Goal: Transaction & Acquisition: Obtain resource

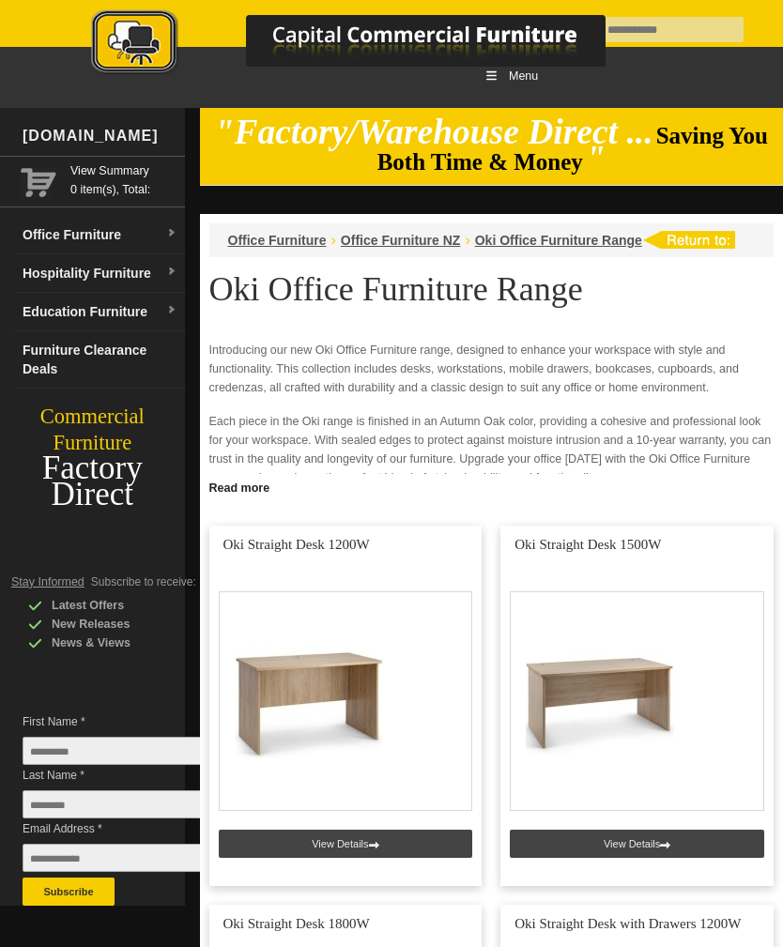
click at [93, 239] on link "Office Furniture" at bounding box center [100, 235] width 170 height 38
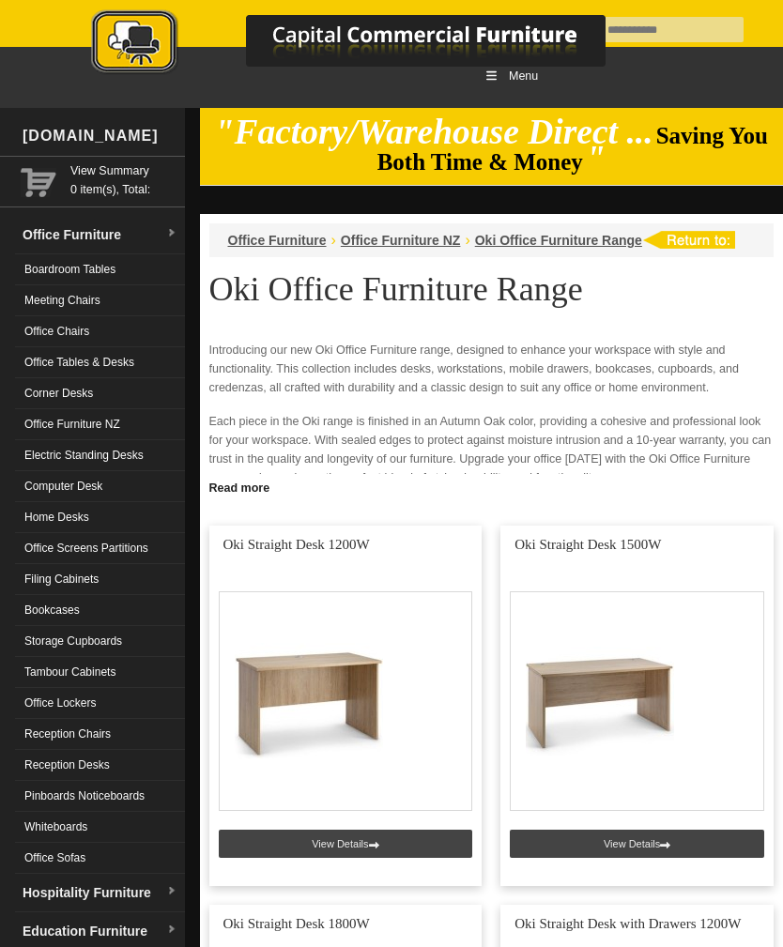
click at [57, 376] on link "Office Tables & Desks" at bounding box center [100, 362] width 170 height 31
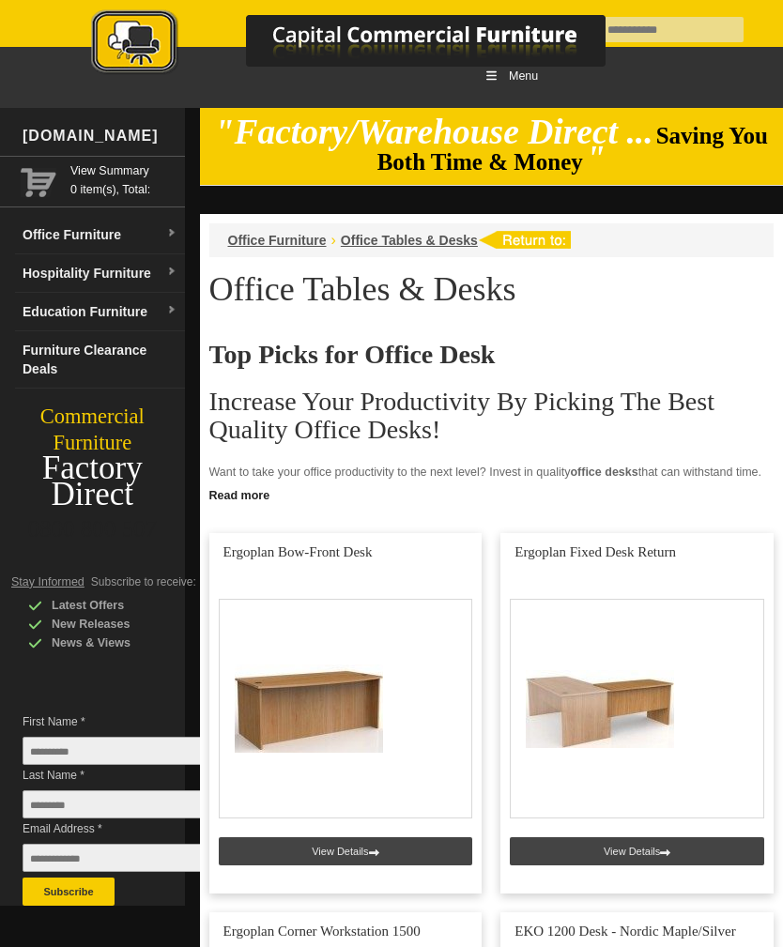
click at [41, 367] on link "Furniture Clearance Deals" at bounding box center [100, 359] width 170 height 57
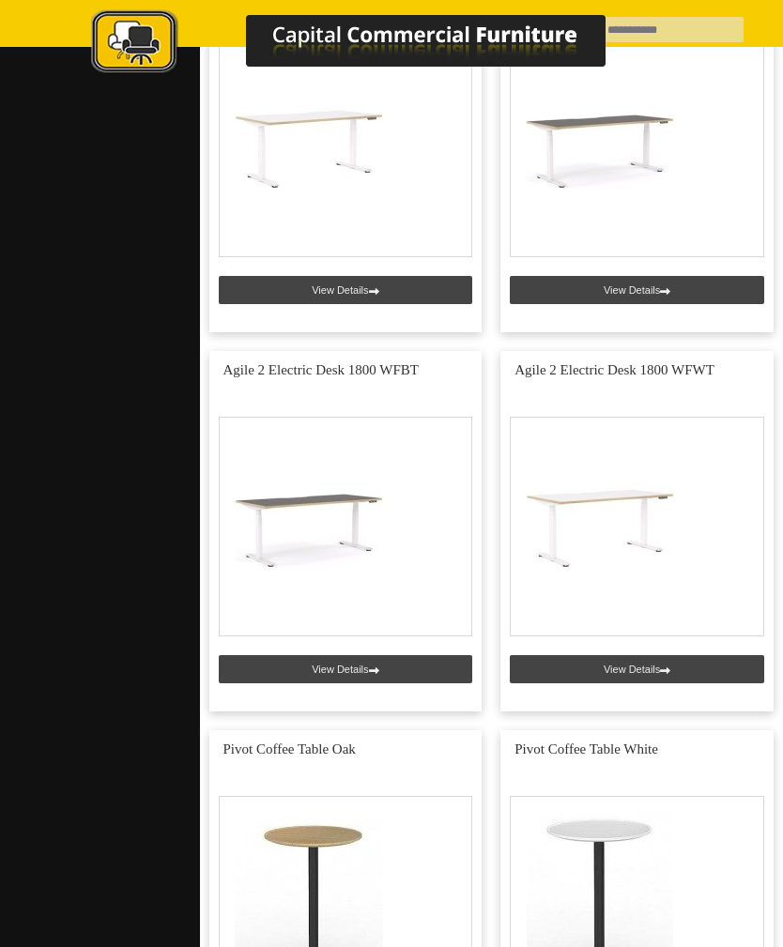
scroll to position [1696, 0]
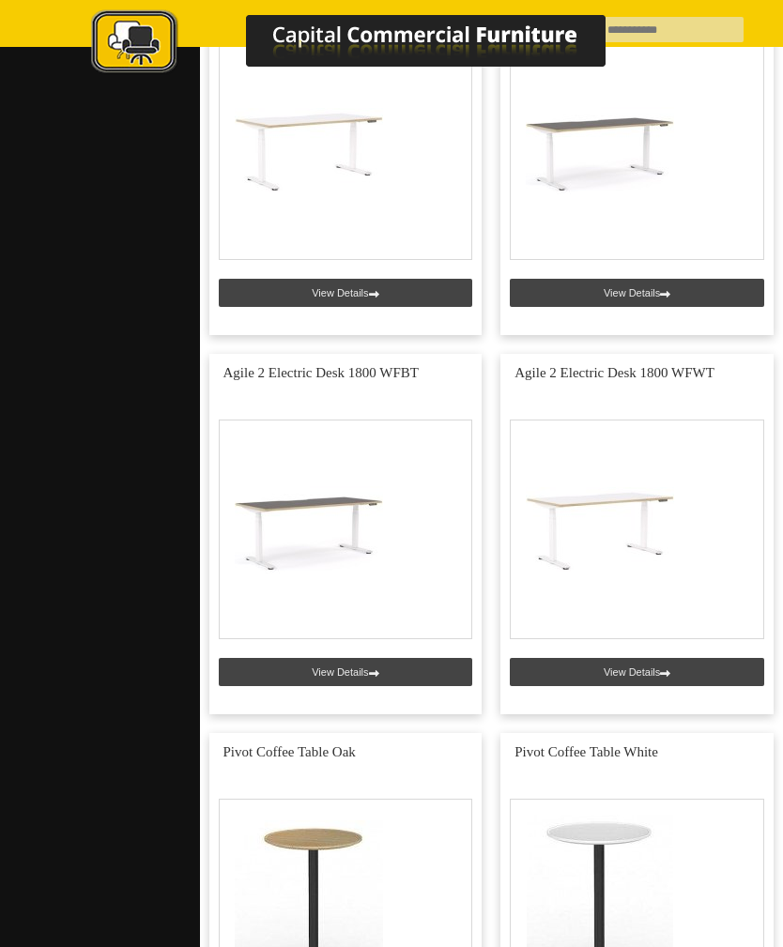
click at [675, 590] on link at bounding box center [636, 534] width 273 height 360
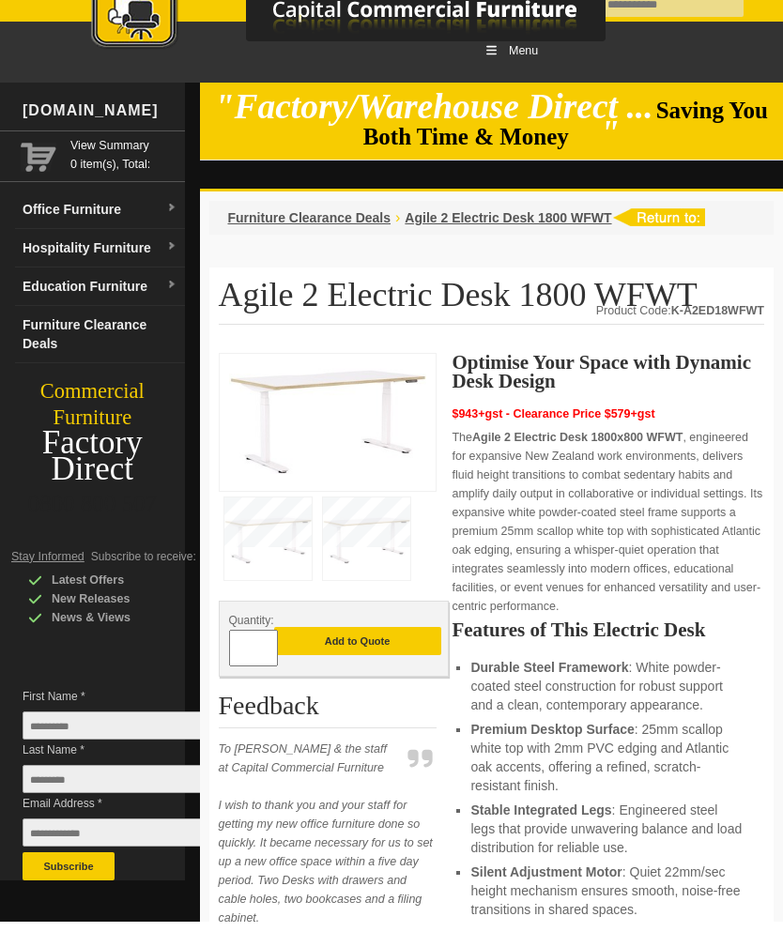
scroll to position [27, 0]
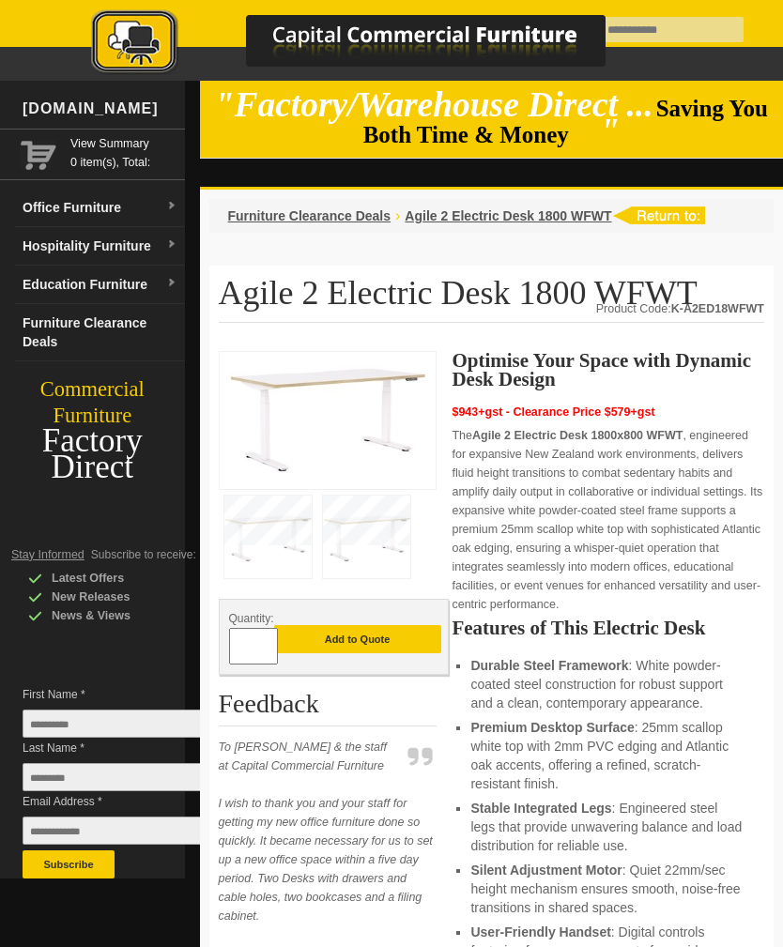
click at [255, 648] on input "*" at bounding box center [253, 646] width 49 height 37
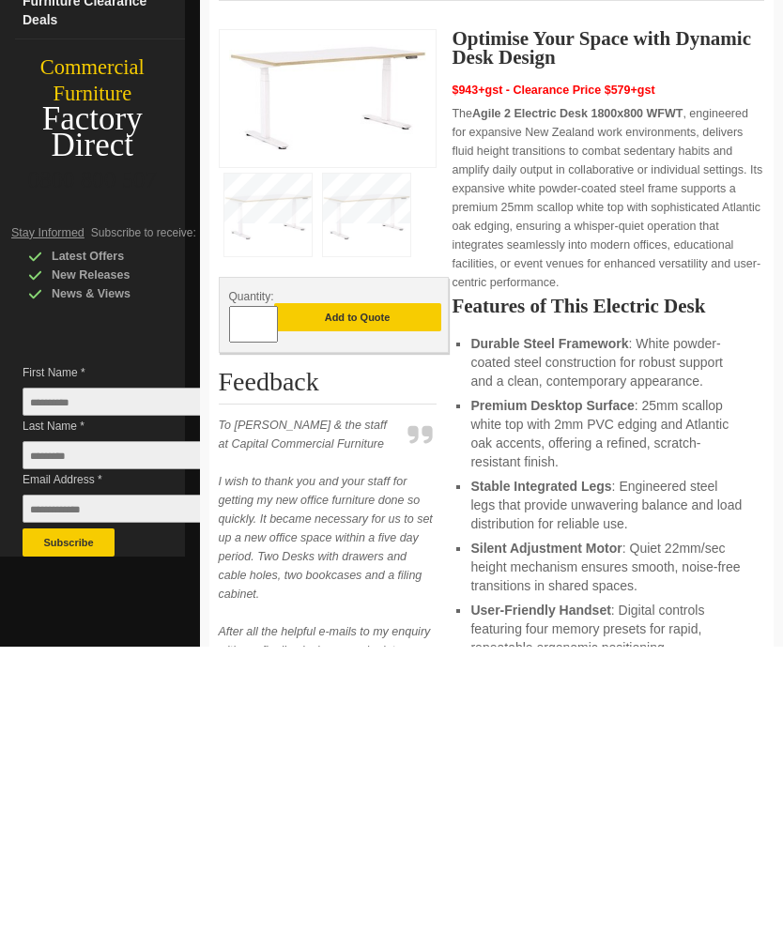
click at [392, 604] on button "Add to Quote" at bounding box center [357, 618] width 167 height 28
click at [377, 604] on button "Add to Quote" at bounding box center [357, 618] width 167 height 28
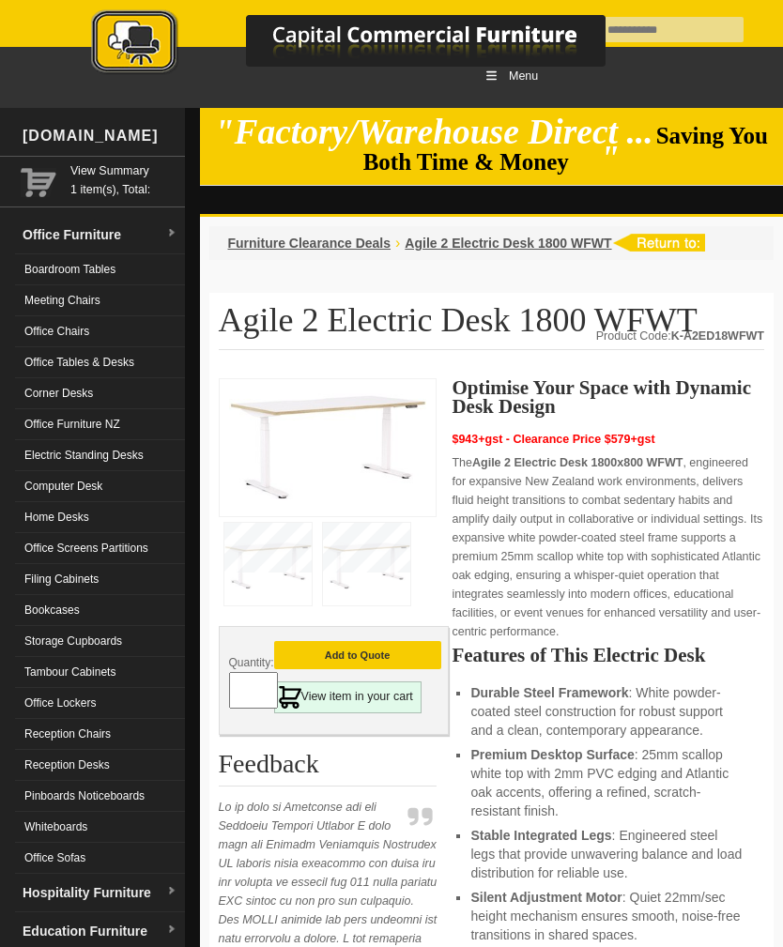
click at [44, 178] on div "View Summary 1 item(s), Total:" at bounding box center [92, 182] width 185 height 52
click at [64, 186] on div "View Summary 1 item(s), Total:" at bounding box center [92, 182] width 185 height 52
click at [49, 184] on div "View Summary 1 item(s), Total:" at bounding box center [92, 182] width 185 height 52
click at [47, 174] on div "View Summary 1 item(s), Total:" at bounding box center [92, 182] width 185 height 52
click at [74, 173] on link "View Summary" at bounding box center [123, 170] width 107 height 19
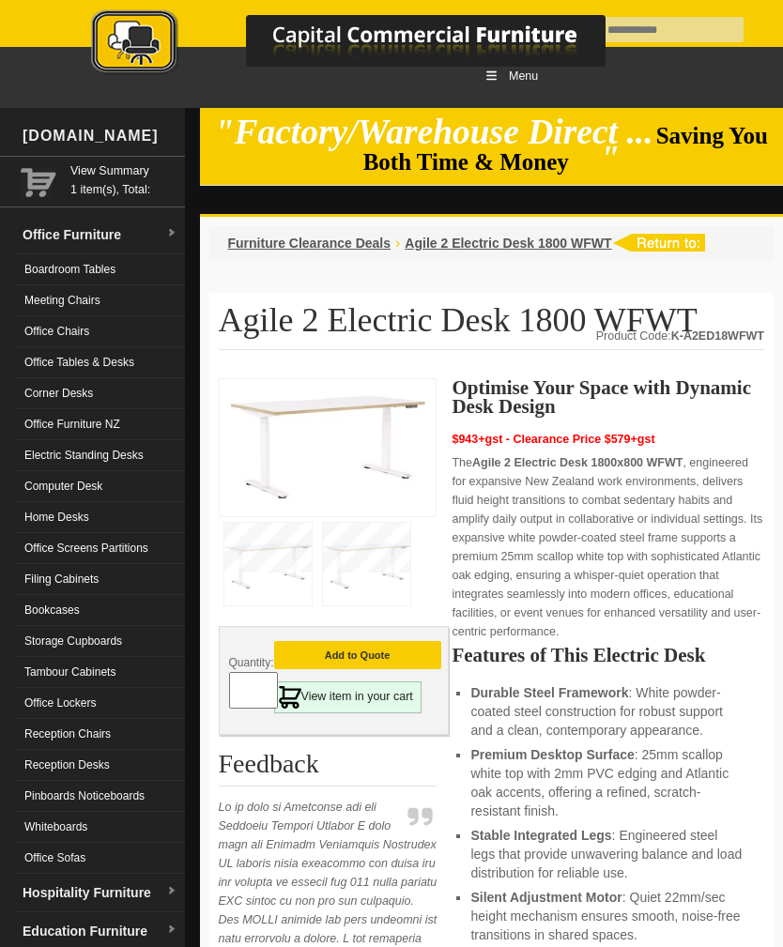
click at [87, 176] on link "View Summary" at bounding box center [123, 170] width 107 height 19
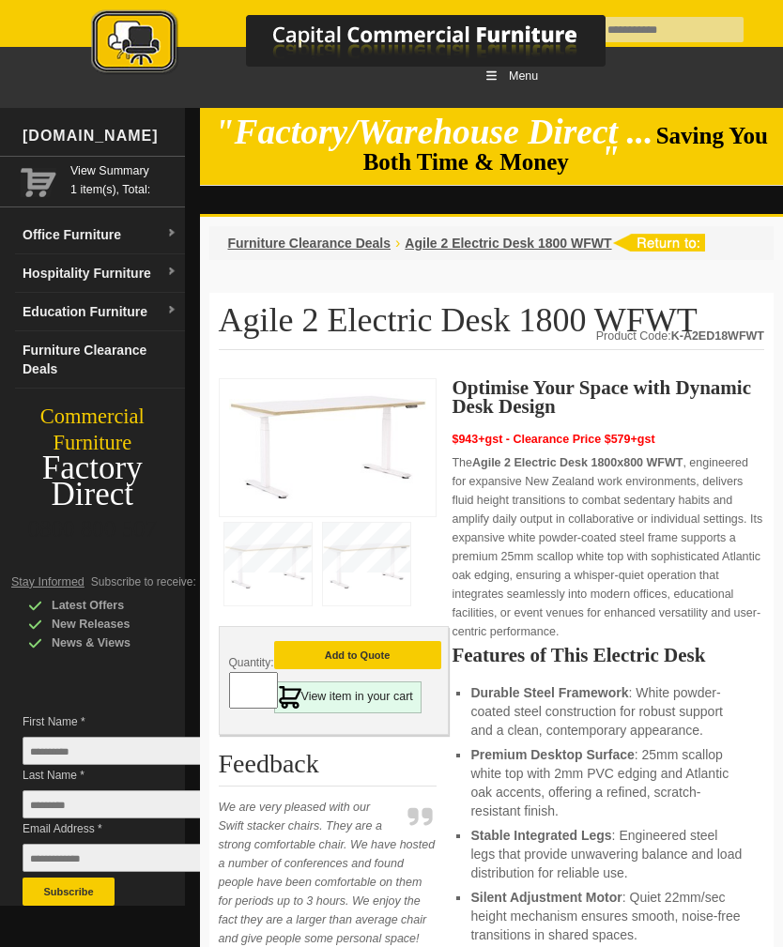
click at [46, 360] on link "Furniture Clearance Deals" at bounding box center [100, 359] width 170 height 57
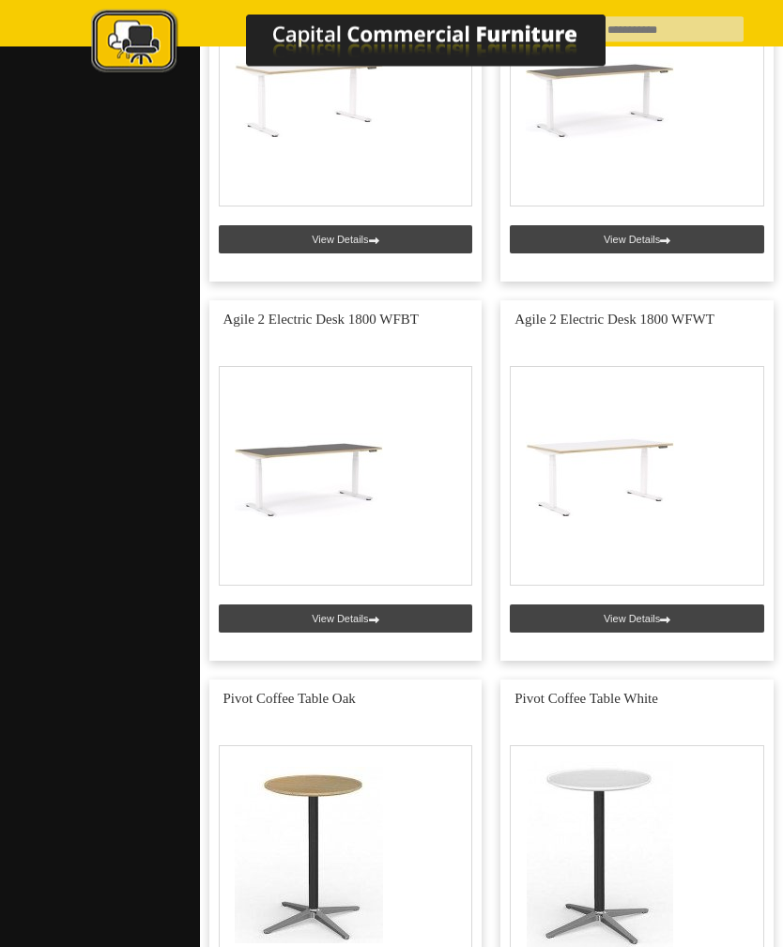
scroll to position [1750, 0]
click at [389, 526] on link at bounding box center [345, 480] width 273 height 360
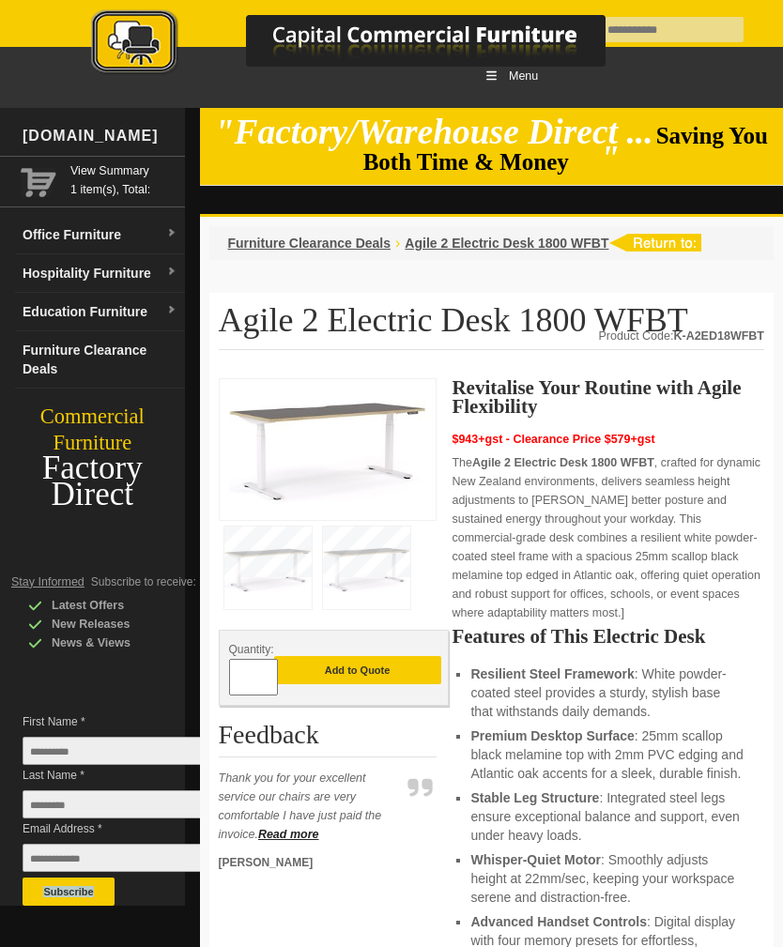
click at [503, 75] on img at bounding box center [367, 43] width 657 height 69
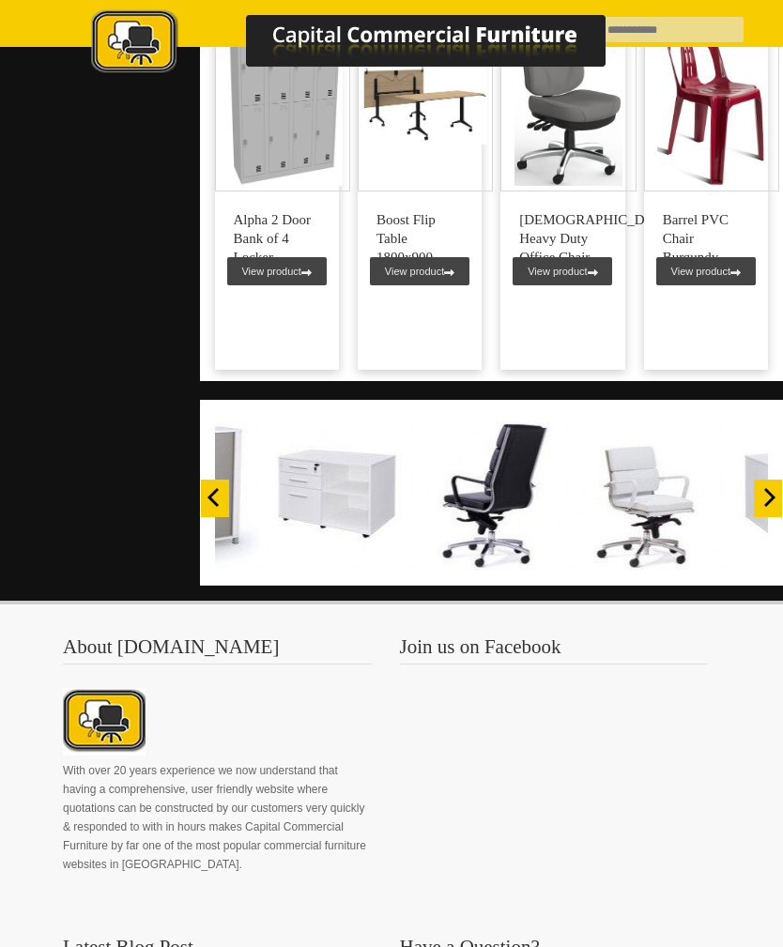
scroll to position [1463, 0]
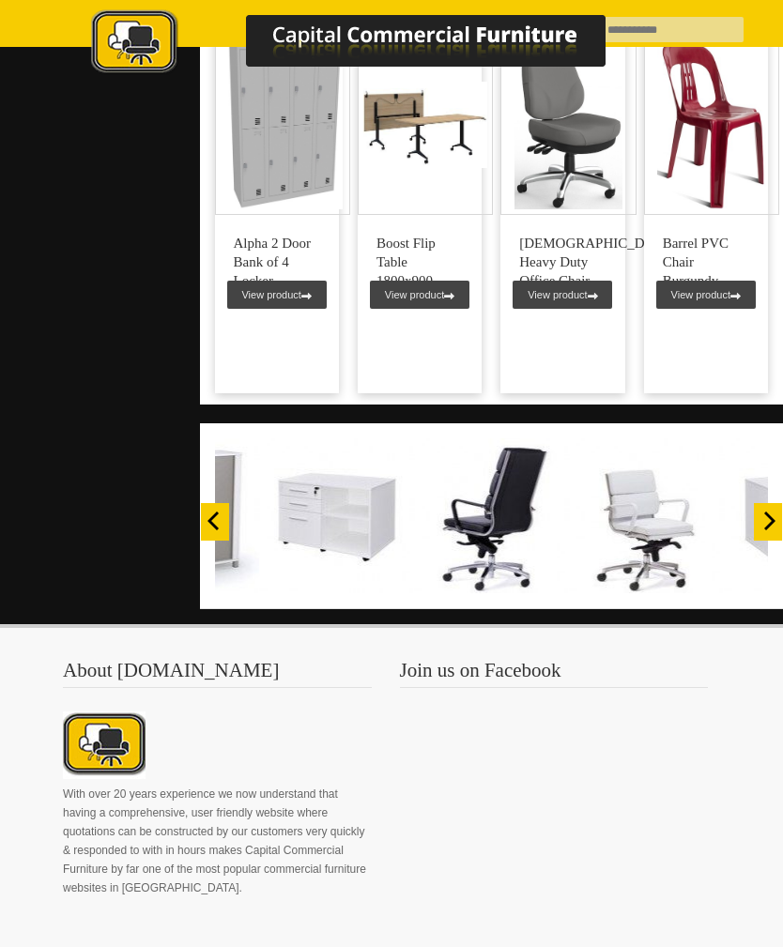
click at [754, 524] on button "Next" at bounding box center [768, 522] width 28 height 38
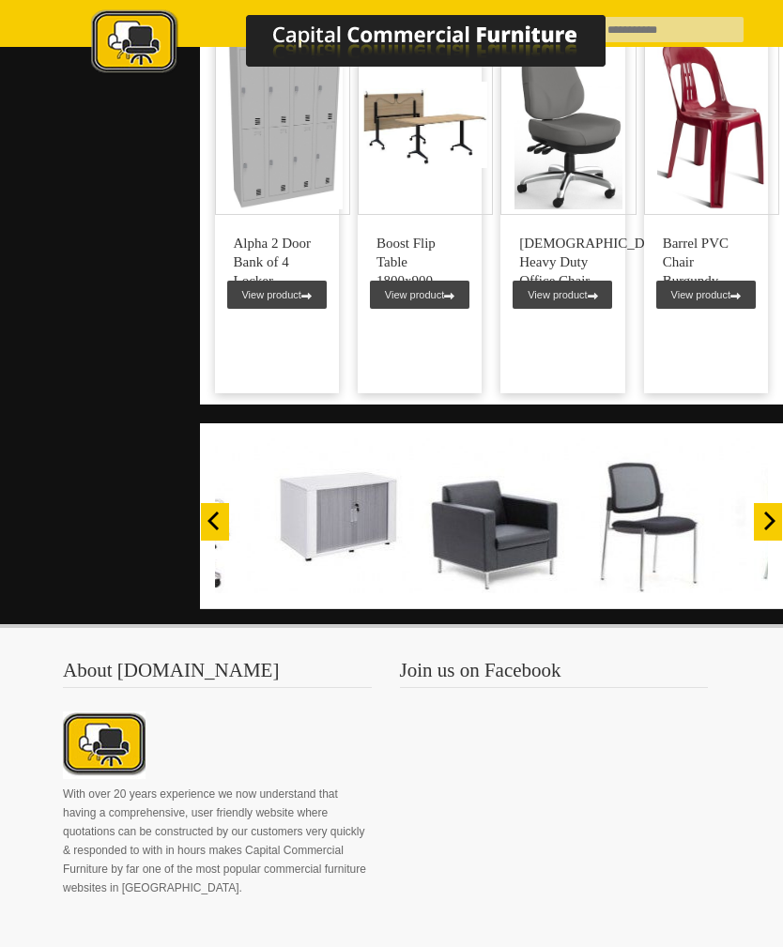
click at [757, 531] on button "Next" at bounding box center [768, 522] width 28 height 38
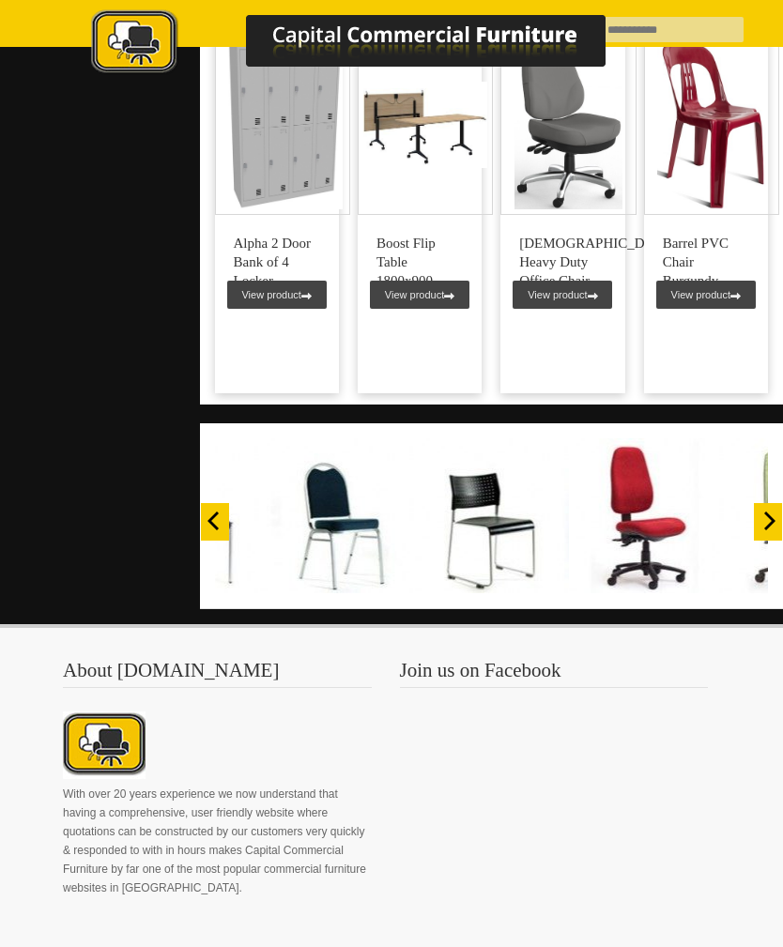
click at [756, 528] on button "Next" at bounding box center [768, 522] width 28 height 38
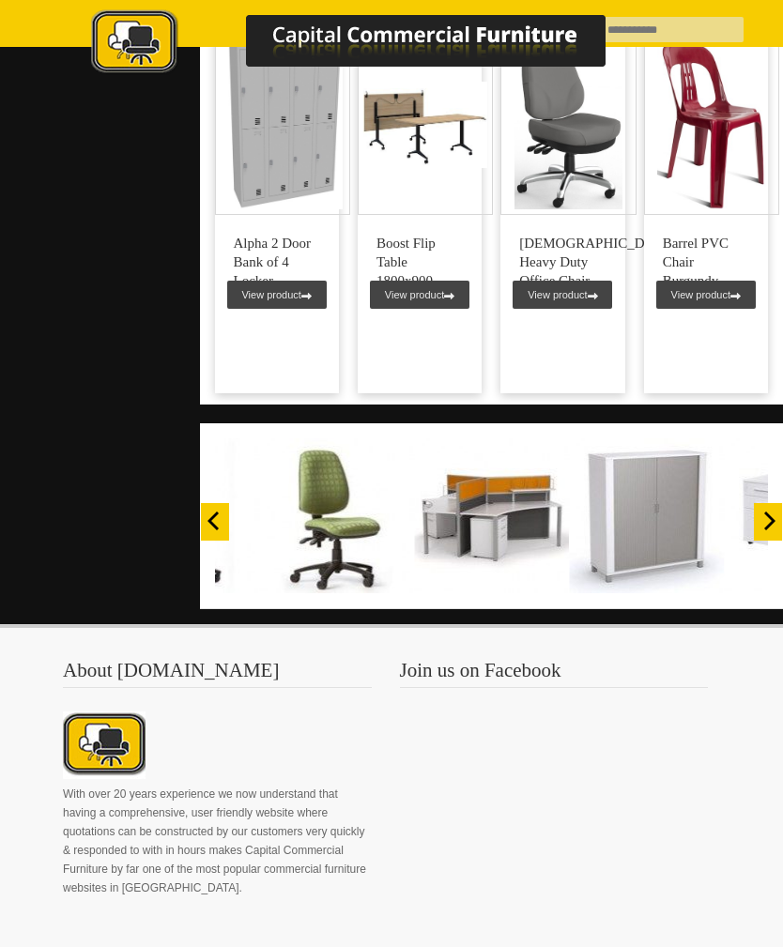
click at [769, 519] on icon "Next" at bounding box center [769, 521] width 11 height 19
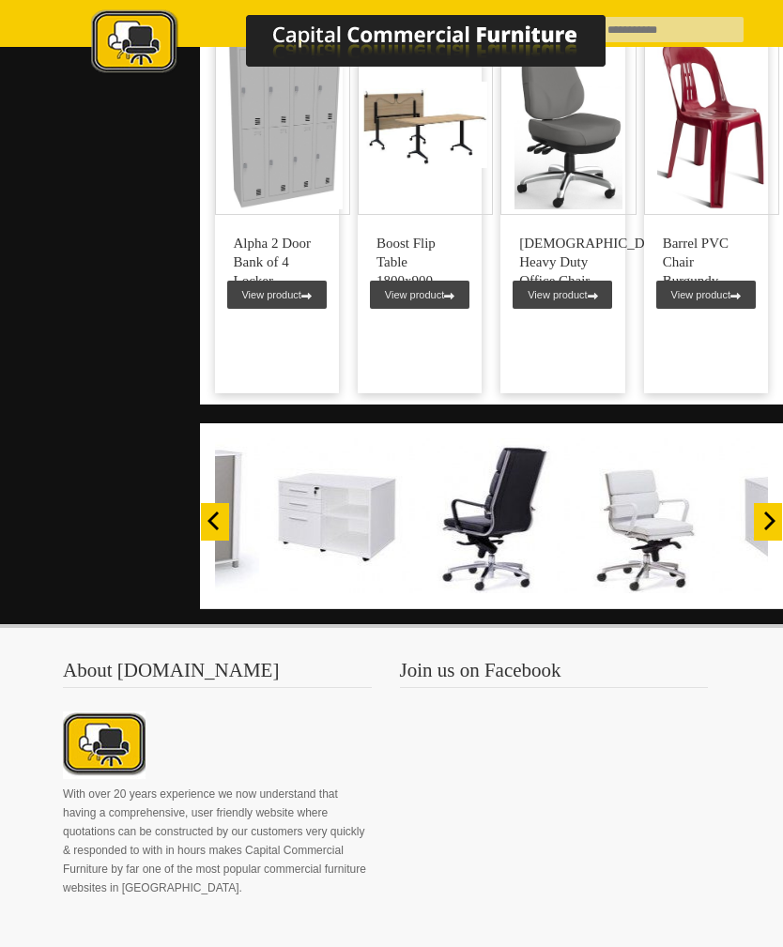
click at [215, 530] on icon "Previous" at bounding box center [212, 521] width 11 height 19
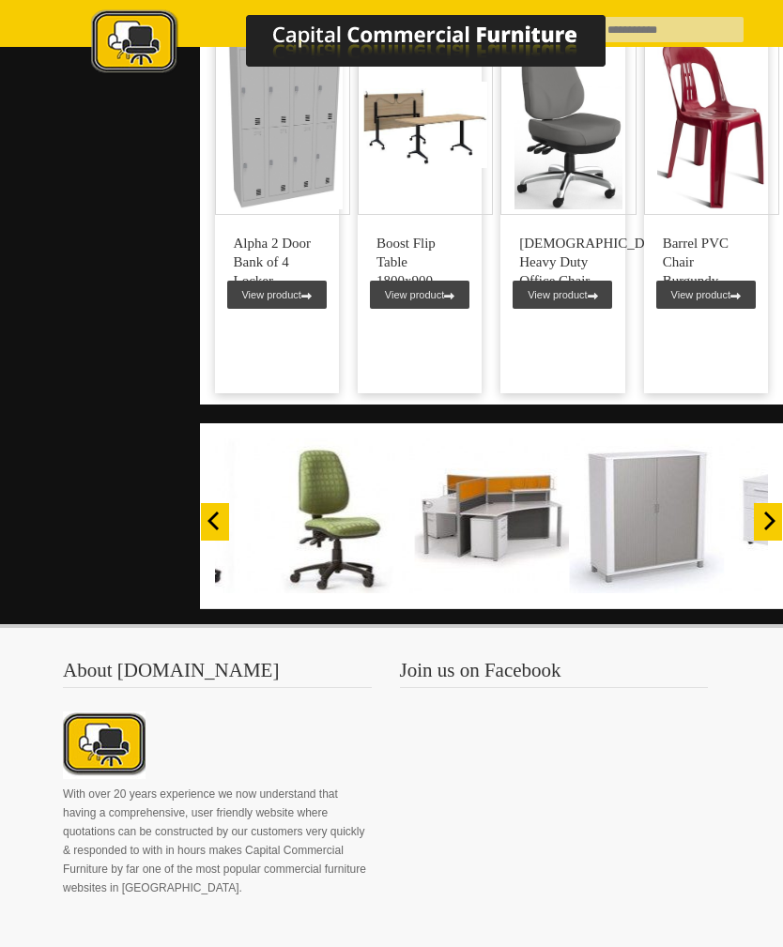
click at [755, 525] on button "Next" at bounding box center [768, 522] width 28 height 38
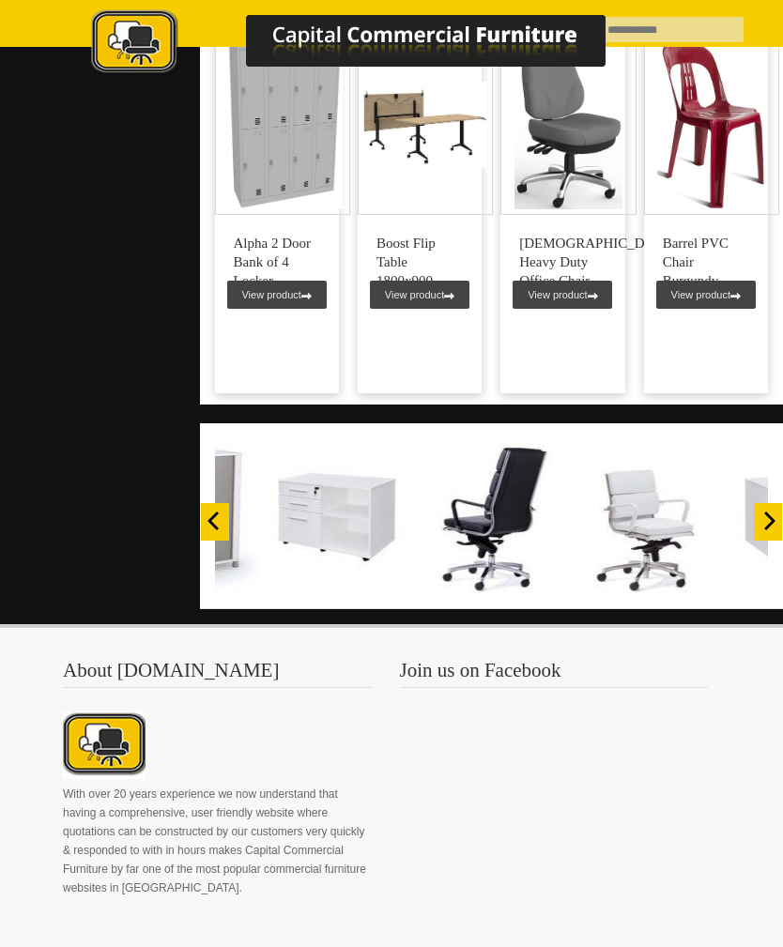
click at [758, 527] on button "Next" at bounding box center [768, 522] width 28 height 38
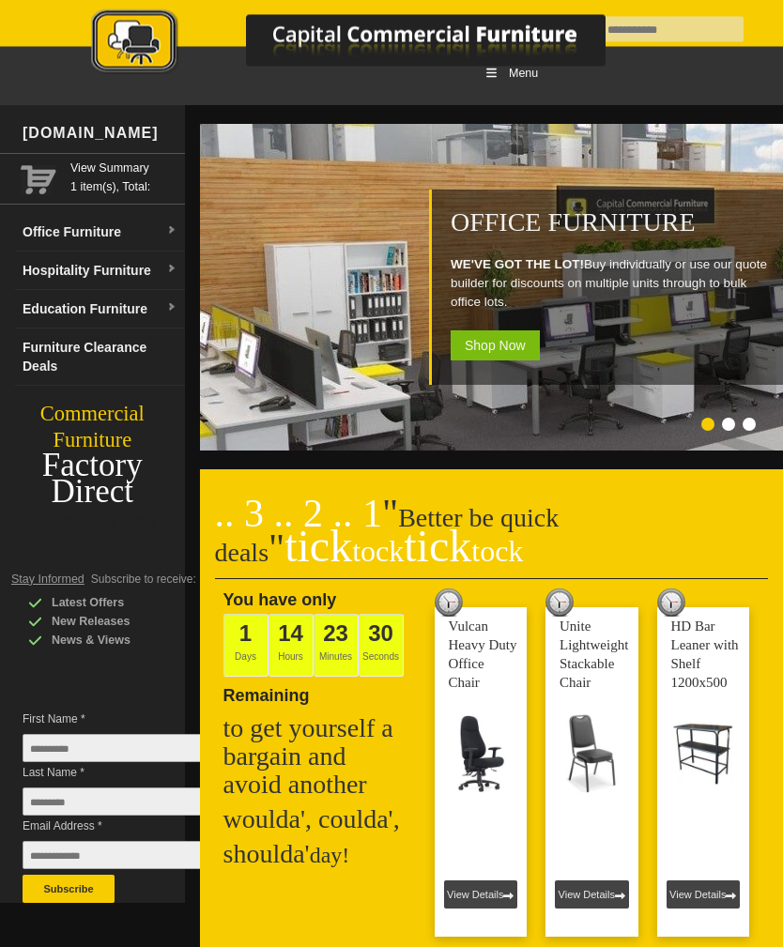
scroll to position [0, 0]
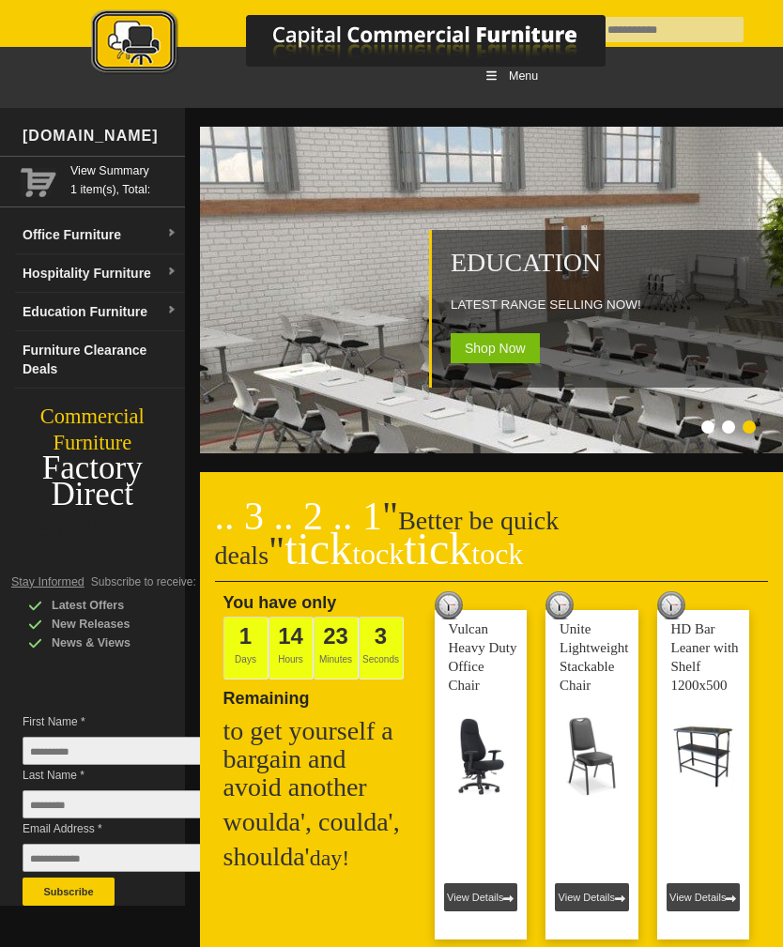
click at [496, 76] on img at bounding box center [367, 43] width 657 height 69
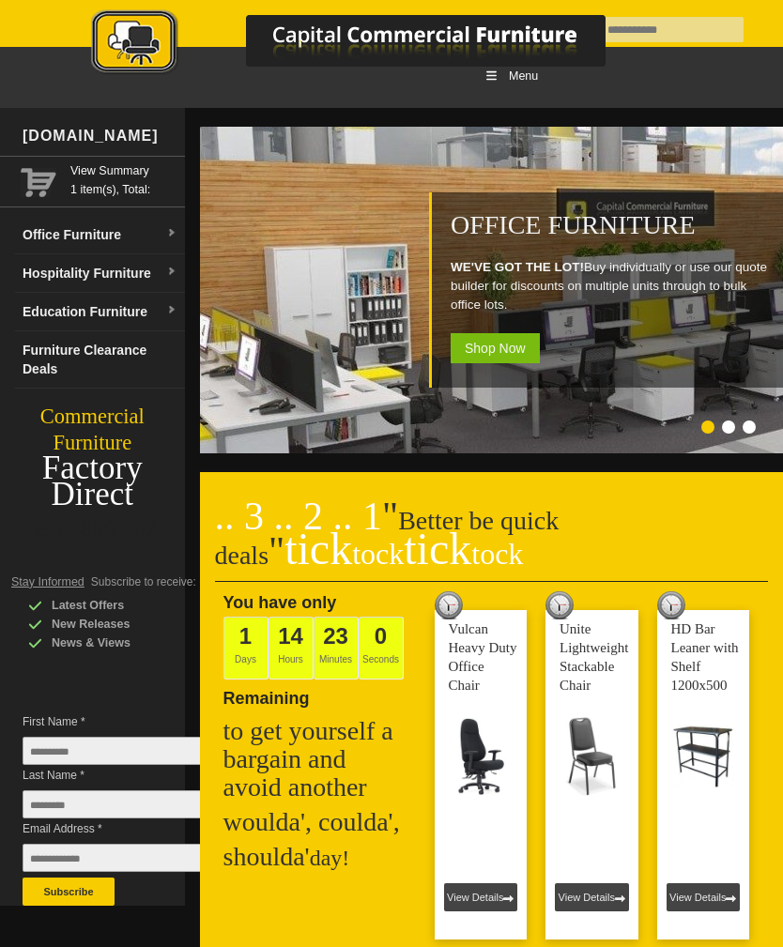
click at [496, 76] on img at bounding box center [367, 43] width 657 height 69
